Goal: Transaction & Acquisition: Obtain resource

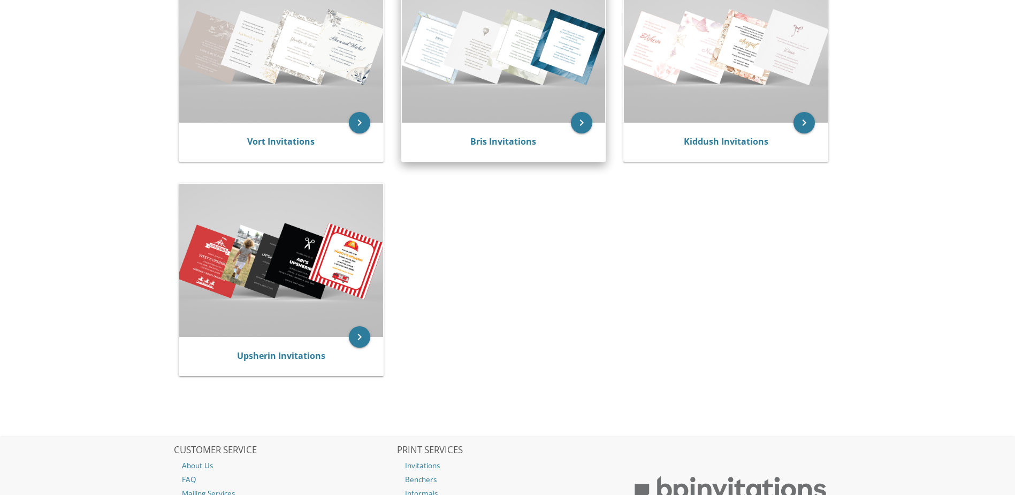
scroll to position [107, 0]
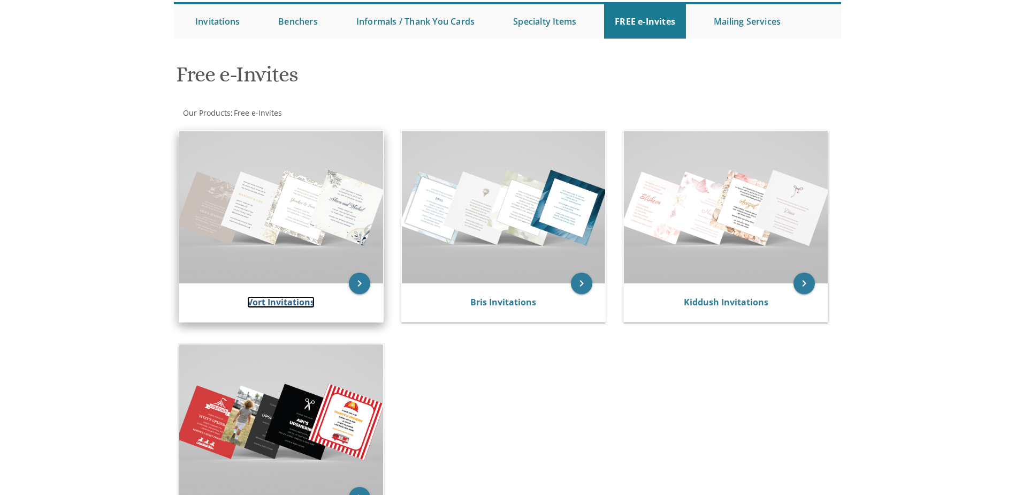
click at [278, 302] on link "Vort Invitations" at bounding box center [280, 302] width 67 height 12
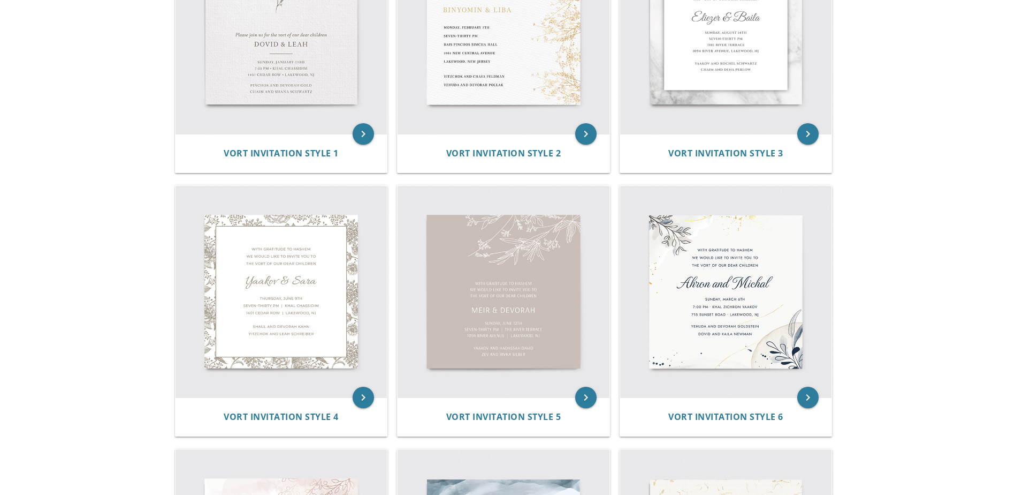
scroll to position [214, 0]
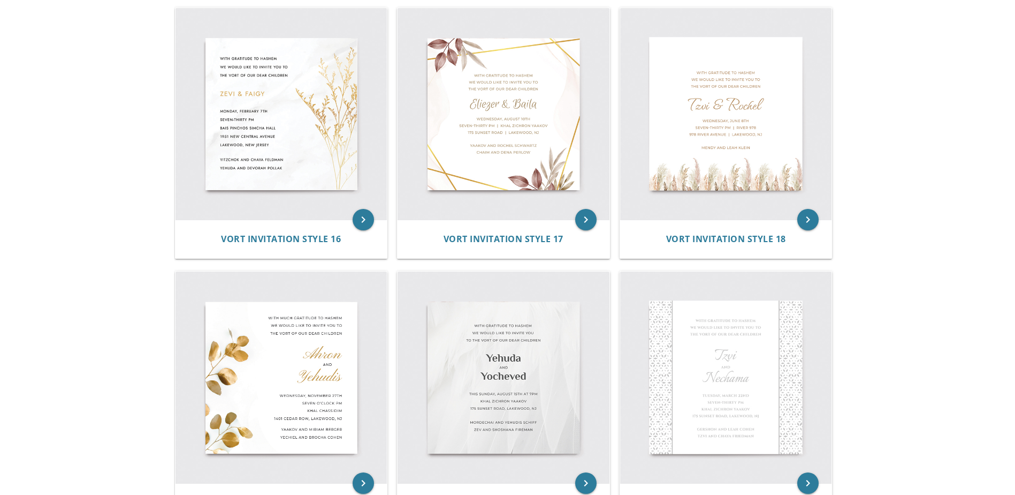
scroll to position [1927, 0]
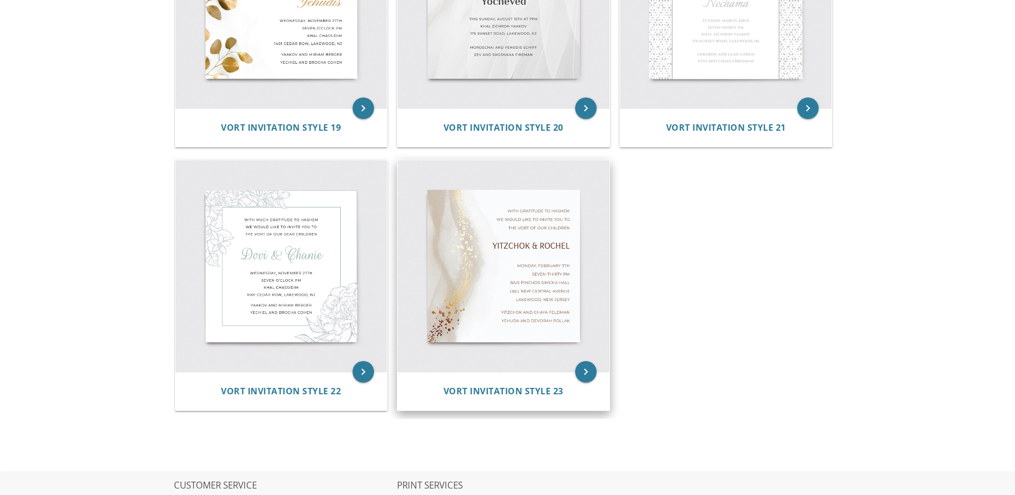
click at [502, 297] on img at bounding box center [504, 266] width 212 height 212
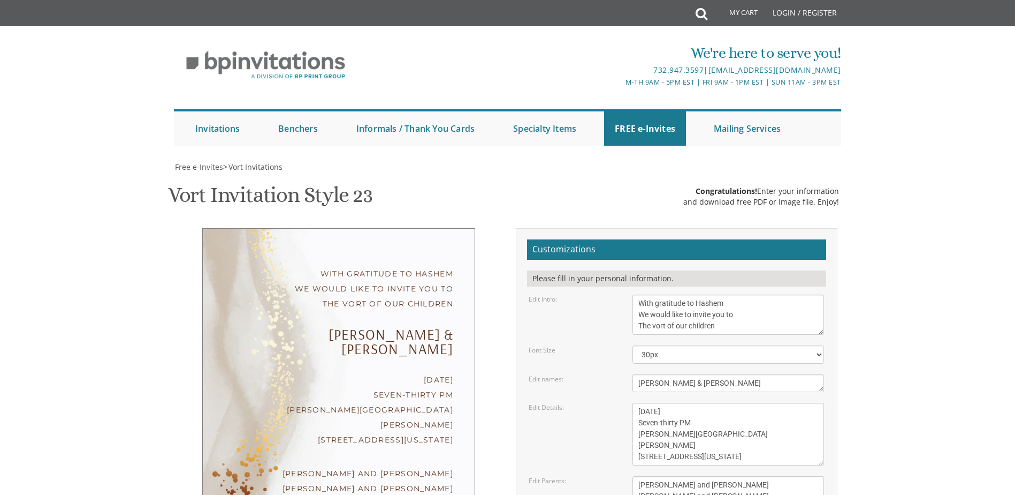
scroll to position [54, 0]
click at [373, 266] on div "With gratitude to Hashem We would like to invite you to The vort of our children" at bounding box center [338, 288] width 229 height 45
click at [654, 294] on textarea "With gratitude to Hashem We would like to invite you to The vort of our children" at bounding box center [729, 314] width 192 height 40
click at [897, 255] on body "My Cart Total: View Cart Item(s) Submit My Cart Total: View Cart Item(s) Login …" at bounding box center [507, 451] width 1015 height 903
drag, startPoint x: 670, startPoint y: 274, endPoint x: 867, endPoint y: 310, distance: 200.2
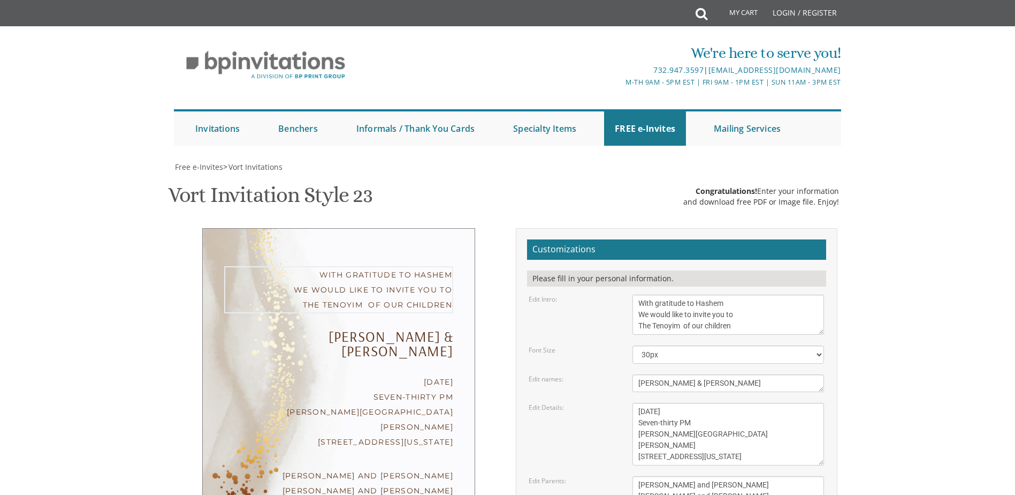
click at [870, 310] on body "My Cart Total: View Cart Item(s) Submit My Cart Total: View Cart Item(s) Login …" at bounding box center [507, 451] width 1015 height 903
click at [790, 294] on textarea "With gratitude to Hashem We would like to invite you to The vort of our children" at bounding box center [729, 314] width 192 height 40
click at [708, 294] on textarea "With gratitude to Hashem We would like to invite you to The vort of our children" at bounding box center [729, 314] width 192 height 40
type textarea "With gratitude to Hashem We would like to invite you to The Tenoyim of our Dear…"
drag, startPoint x: 669, startPoint y: 327, endPoint x: 615, endPoint y: 329, distance: 53.6
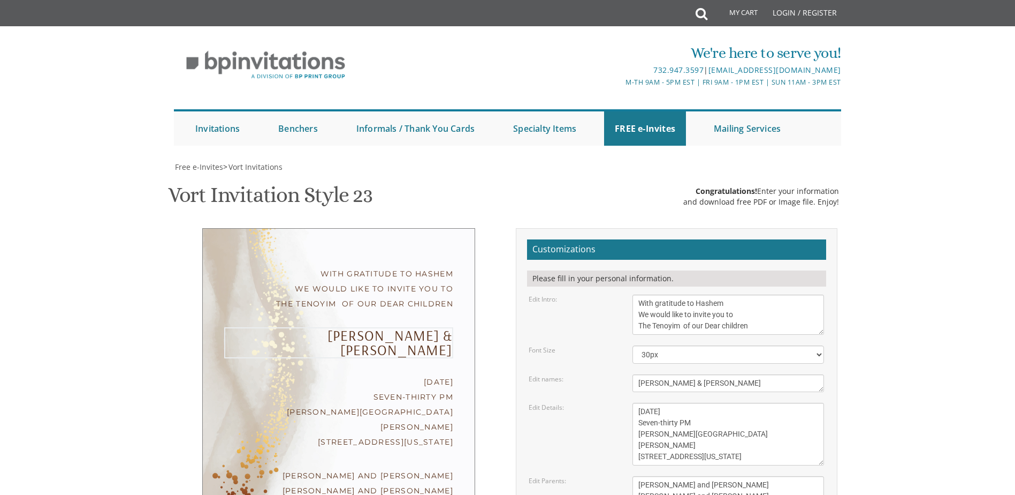
click at [615, 374] on div "Edit names: [PERSON_NAME] & [PERSON_NAME]" at bounding box center [677, 383] width 312 height 18
type textarea "Yossi & [PERSON_NAME]"
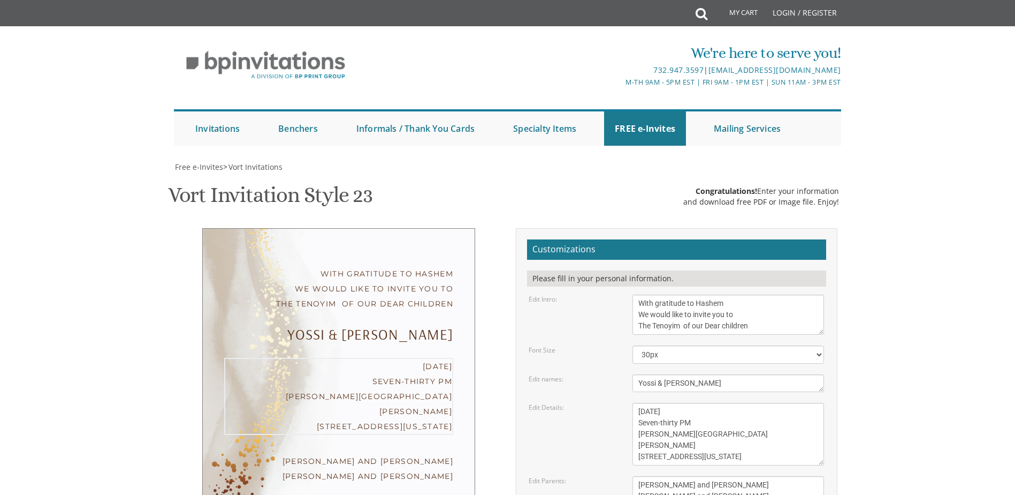
click at [639, 403] on textarea "[DATE] Seven-thirty PM [PERSON_NAME][GEOGRAPHIC_DATA][PERSON_NAME] [STREET_ADDR…" at bounding box center [729, 434] width 192 height 63
click at [668, 403] on textarea "[DATE] Seven-thirty PM [PERSON_NAME][GEOGRAPHIC_DATA][PERSON_NAME] [STREET_ADDR…" at bounding box center [729, 434] width 192 height 63
click at [647, 403] on textarea "[DATE] Seven-thirty PM [PERSON_NAME][GEOGRAPHIC_DATA][PERSON_NAME] [STREET_ADDR…" at bounding box center [729, 434] width 192 height 63
click at [655, 403] on textarea "[DATE] Seven-thirty PM [PERSON_NAME][GEOGRAPHIC_DATA][PERSON_NAME] [STREET_ADDR…" at bounding box center [729, 434] width 192 height 63
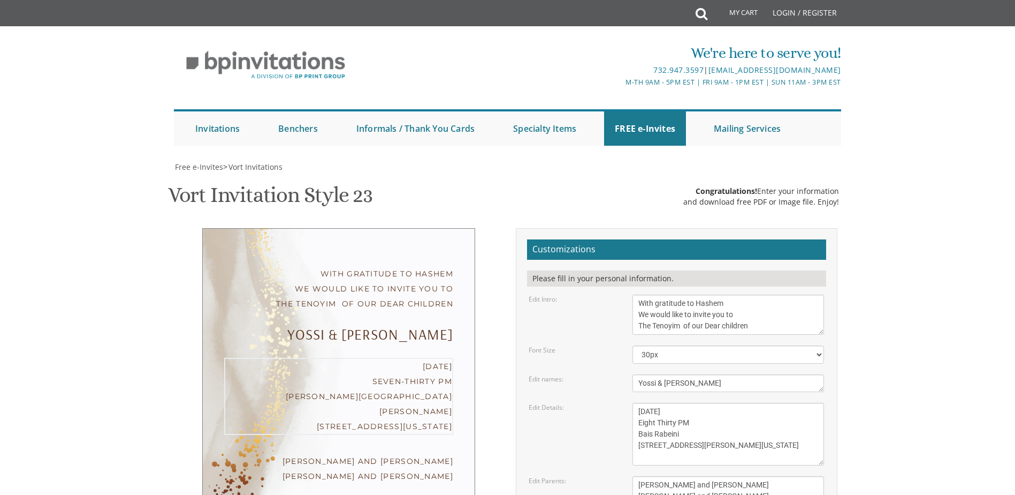
click at [634, 403] on textarea "[DATE] Seven-thirty PM [PERSON_NAME][GEOGRAPHIC_DATA][PERSON_NAME] [STREET_ADDR…" at bounding box center [729, 434] width 192 height 63
drag, startPoint x: 712, startPoint y: 80, endPoint x: 634, endPoint y: 80, distance: 78.2
click at [634, 403] on textarea "[DATE] Seven-thirty PM [PERSON_NAME][GEOGRAPHIC_DATA][PERSON_NAME] [STREET_ADDR…" at bounding box center [729, 434] width 192 height 63
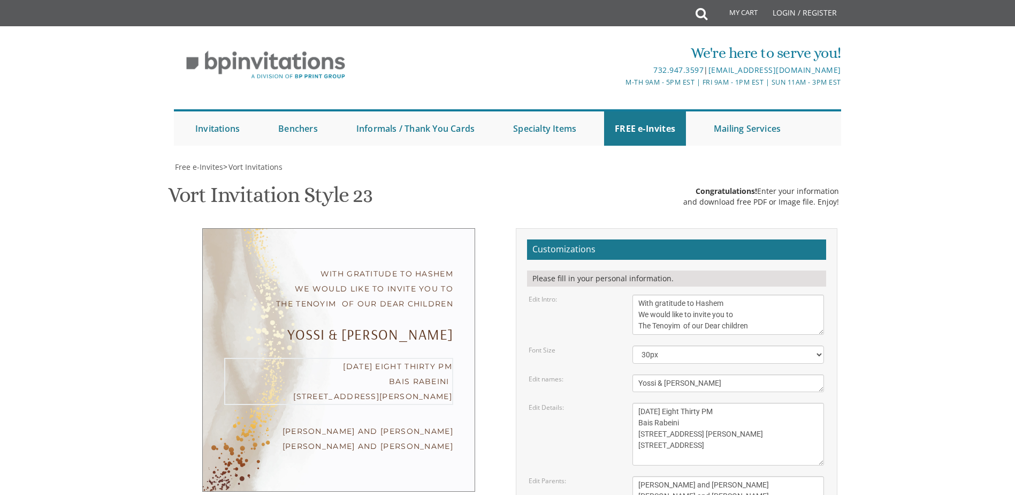
type textarea "[DATE] Eight Thirty PM Bais Rabeini [STREET_ADDRESS] [PERSON_NAME] [STREET_ADDR…"
click at [639, 476] on textarea "[PERSON_NAME] and [PERSON_NAME] [PERSON_NAME] and [PERSON_NAME]" at bounding box center [729, 490] width 192 height 29
drag, startPoint x: 744, startPoint y: 121, endPoint x: 630, endPoint y: 120, distance: 114.6
click at [630, 476] on div "[PERSON_NAME] and [PERSON_NAME] [PERSON_NAME] and [PERSON_NAME]" at bounding box center [729, 490] width 208 height 29
click at [738, 476] on textarea "[PERSON_NAME] and [PERSON_NAME] [PERSON_NAME] and [PERSON_NAME]" at bounding box center [729, 490] width 192 height 29
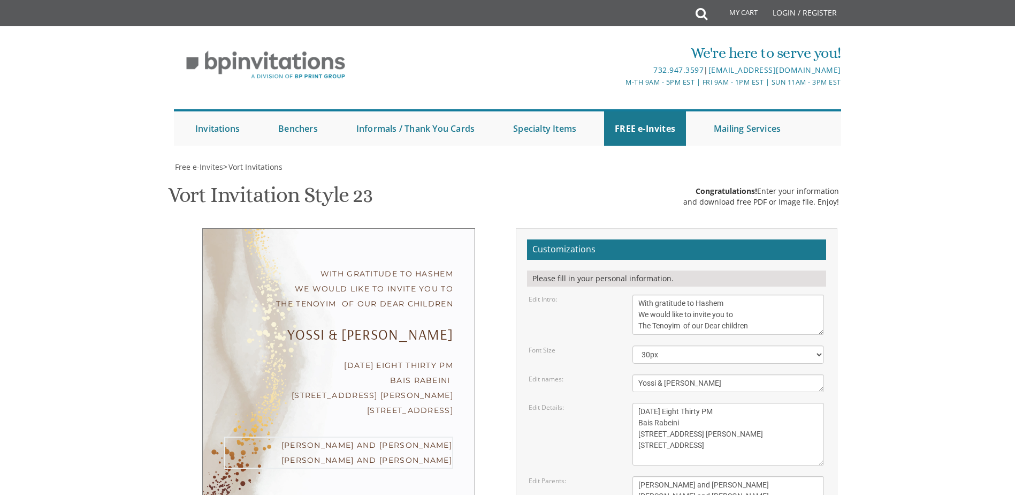
click at [738, 476] on textarea "[PERSON_NAME] and [PERSON_NAME] [PERSON_NAME] and [PERSON_NAME]" at bounding box center [729, 490] width 192 height 29
click at [717, 476] on textarea "[PERSON_NAME] and [PERSON_NAME] [PERSON_NAME] and [PERSON_NAME]" at bounding box center [729, 490] width 192 height 29
type textarea "[PERSON_NAME] and [PERSON_NAME] [PERSON_NAME] and [PERSON_NAME]"
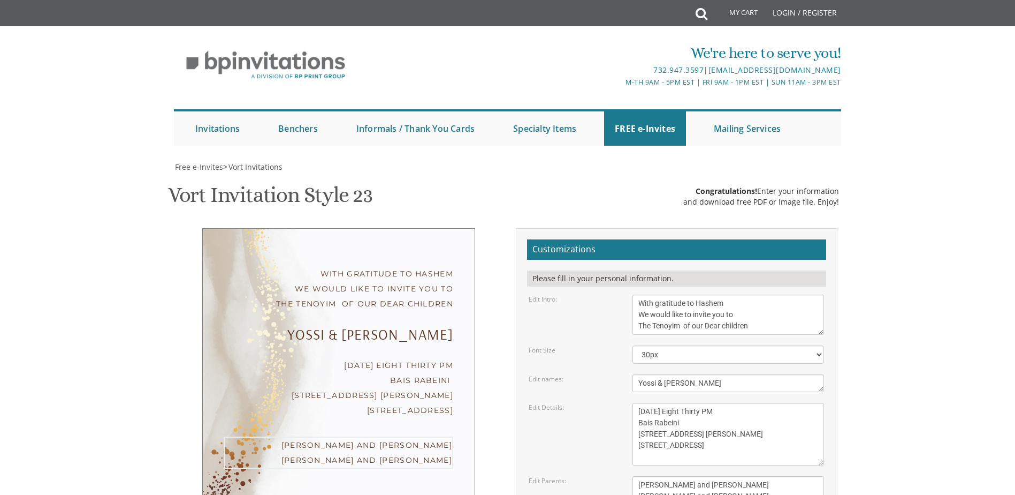
scroll to position [376, 0]
click at [701, 403] on textarea "[DATE] Seven-thirty PM [PERSON_NAME][GEOGRAPHIC_DATA][PERSON_NAME] [STREET_ADDR…" at bounding box center [729, 434] width 192 height 63
click at [638, 403] on textarea "[DATE] Seven-thirty PM [PERSON_NAME][GEOGRAPHIC_DATA][PERSON_NAME] [STREET_ADDR…" at bounding box center [729, 434] width 192 height 63
click at [744, 403] on textarea "[DATE] Seven-thirty PM [PERSON_NAME][GEOGRAPHIC_DATA][PERSON_NAME] [STREET_ADDR…" at bounding box center [729, 434] width 192 height 63
type textarea "[DATE] Eight Thirty PM Bais Rabeini [STREET_ADDRESS] [PERSON_NAME] 10950Avenue"
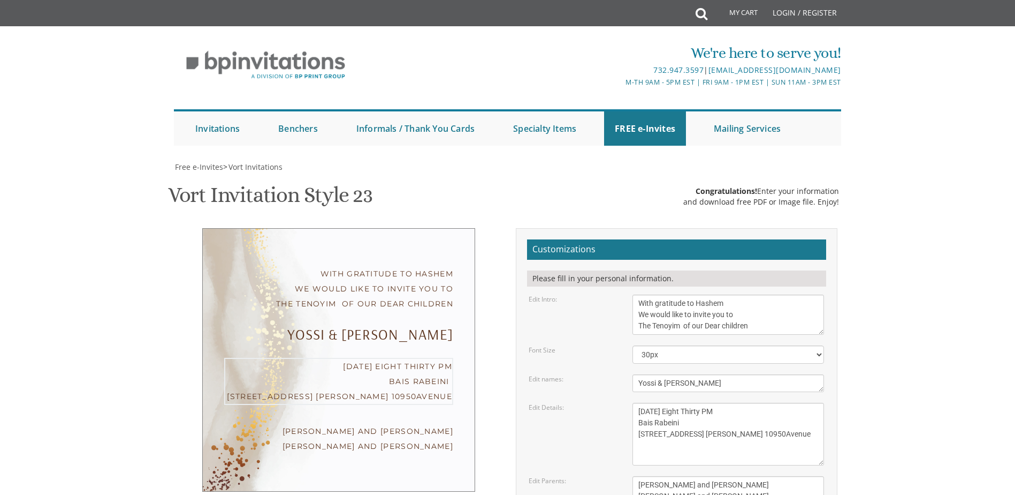
scroll to position [108, 0]
click at [685, 476] on textarea "[PERSON_NAME] and [PERSON_NAME] [PERSON_NAME] and [PERSON_NAME]" at bounding box center [729, 490] width 192 height 29
drag, startPoint x: 663, startPoint y: 387, endPoint x: 631, endPoint y: 388, distance: 32.1
click at [631, 476] on div "[PERSON_NAME] and [PERSON_NAME] [PERSON_NAME] and [PERSON_NAME]" at bounding box center [729, 490] width 208 height 29
type textarea "[PERSON_NAME] and [PERSON_NAME] [PERSON_NAME] and [PERSON_NAME]"
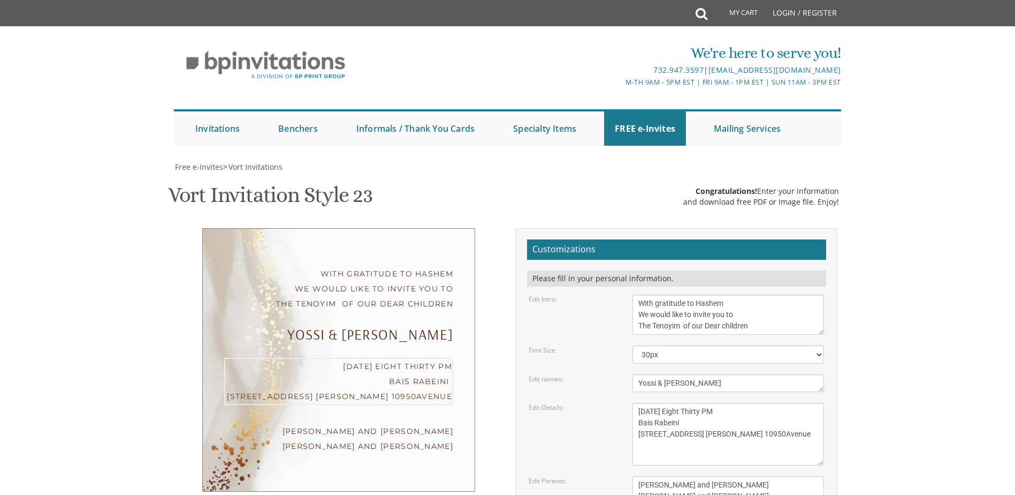
click at [743, 403] on textarea "[DATE] Seven-thirty PM [PERSON_NAME][GEOGRAPHIC_DATA][PERSON_NAME] [STREET_ADDR…" at bounding box center [729, 434] width 192 height 63
type textarea "[DATE] Eight Thirty PM Bais Rabeini [STREET_ADDRESS] [PERSON_NAME] N.Y 10950"
click at [346, 327] on div "Yossi & [PERSON_NAME]" at bounding box center [338, 334] width 229 height 14
click at [846, 304] on div "With gratitude to Hashem We would like to invite you to The Tenoyim of our Dear…" at bounding box center [508, 428] width 680 height 401
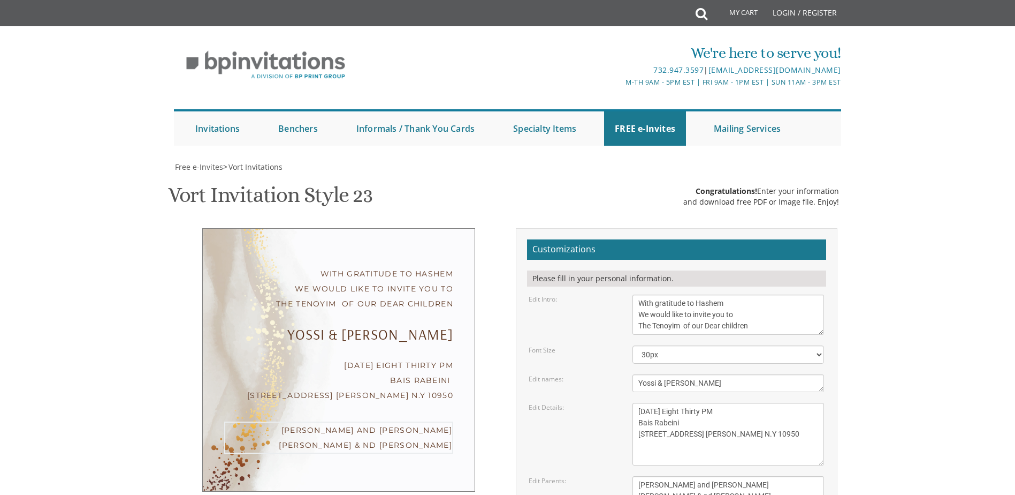
click at [679, 476] on textarea "[PERSON_NAME] and [PERSON_NAME] [PERSON_NAME] and [PERSON_NAME]" at bounding box center [729, 490] width 192 height 29
click at [726, 476] on textarea "[PERSON_NAME] and [PERSON_NAME] [PERSON_NAME] and [PERSON_NAME]" at bounding box center [729, 490] width 192 height 29
type textarea "[PERSON_NAME] and [PERSON_NAME]"
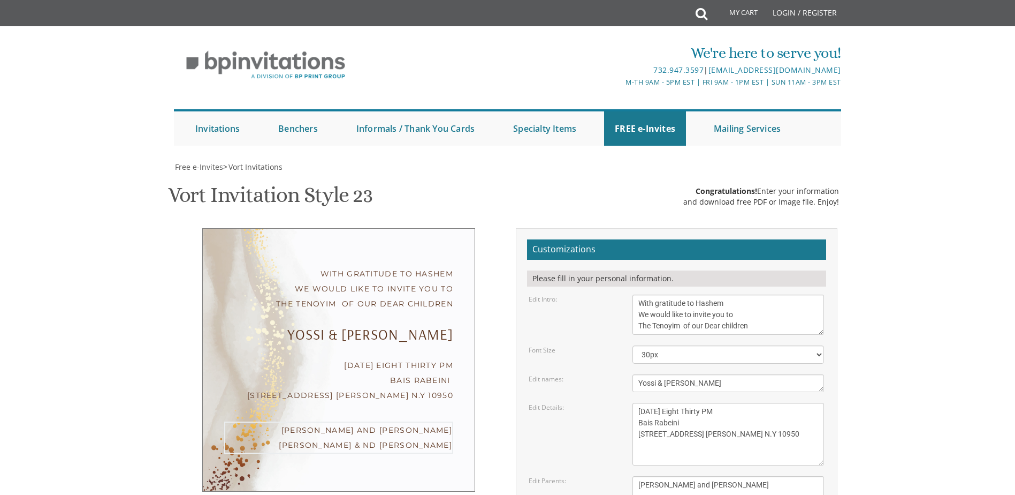
click at [916, 301] on body "My Cart Total: View Cart Item(s) Submit My Cart Total: View Cart Item(s) Login …" at bounding box center [507, 451] width 1015 height 903
